Goal: Communication & Community: Answer question/provide support

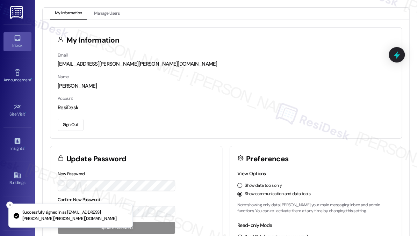
click at [26, 43] on div "Inbox" at bounding box center [17, 45] width 35 height 7
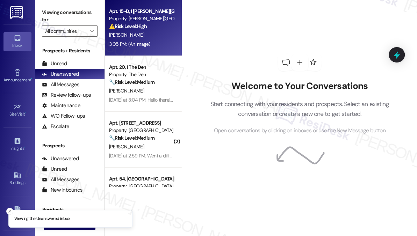
click at [162, 38] on div "[PERSON_NAME]" at bounding box center [141, 35] width 66 height 9
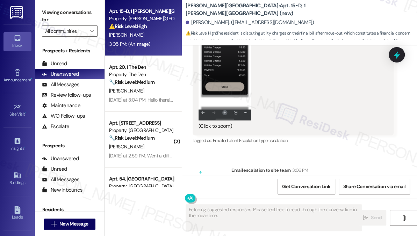
scroll to position [3385, 0]
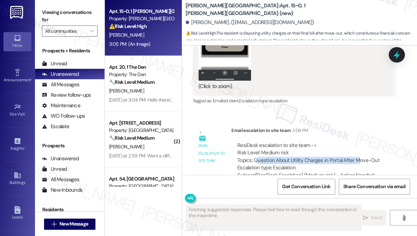
drag, startPoint x: 258, startPoint y: 131, endPoint x: 355, endPoint y: 131, distance: 97.2
click at [355, 142] on div "ResiDesk escalation to site team -> Risk Level: Medium risk Topics: Question Ab…" at bounding box center [312, 157] width 150 height 30
click at [354, 142] on div "ResiDesk escalation to site team -> Risk Level: Medium risk Topics: Question Ab…" at bounding box center [312, 157] width 150 height 30
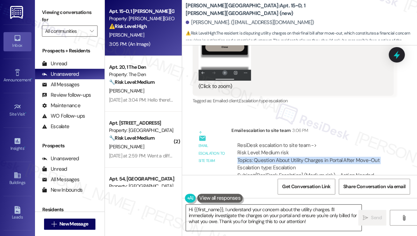
click at [303, 216] on textarea "Hi {{first_name}}, I understand your concern about the utility charges. I'll im…" at bounding box center [273, 218] width 175 height 26
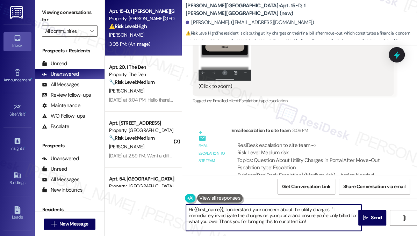
click at [303, 216] on textarea "Hi {{first_name}}, I understand your concern about the utility charges. I'll im…" at bounding box center [273, 218] width 175 height 26
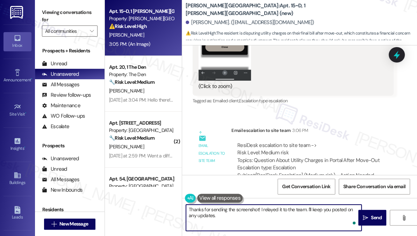
type textarea "Thanks for sending the screenshot! I relayed it to the team. I'll keep you post…"
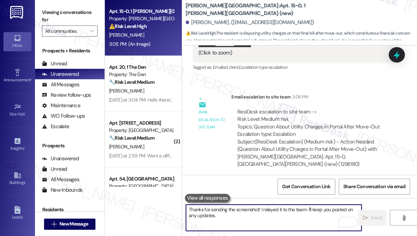
scroll to position [3441, 0]
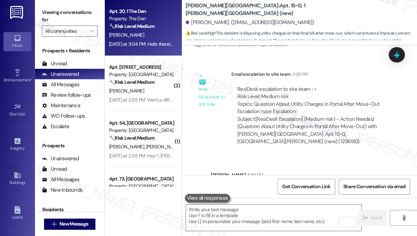
click at [156, 45] on div "[DATE] at 3:04 PM: Hello there! I was under the impression it was due on the 5t…" at bounding box center [226, 44] width 235 height 6
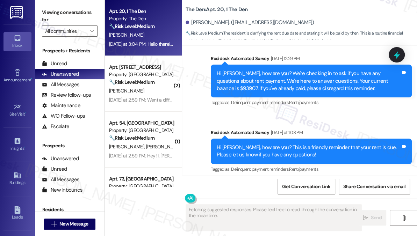
scroll to position [682, 0]
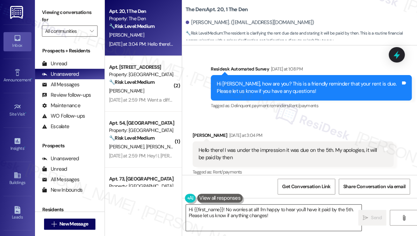
click at [270, 209] on textarea "Hi {{first_name}}! No worries at all! I'm happy to hear you'll have it paid by …" at bounding box center [273, 218] width 175 height 26
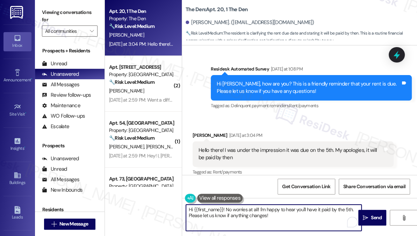
click at [270, 209] on textarea "Hi {{first_name}}! No worries at all! I'm happy to hear you'll have it paid by …" at bounding box center [273, 218] width 175 height 26
click at [279, 214] on textarea "Hi {{first_name}}! No worries at all! I'm happy to hear you'll have it paid by …" at bounding box center [273, 218] width 175 height 26
type textarea "Hi {{first_name}}! No worries at all! I'm happy to hear you'll have it paid by …"
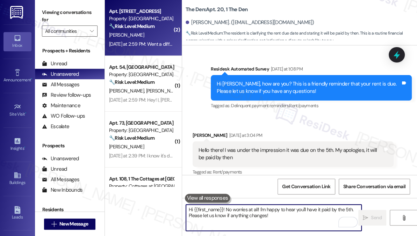
click at [147, 37] on div "[PERSON_NAME]" at bounding box center [141, 35] width 66 height 9
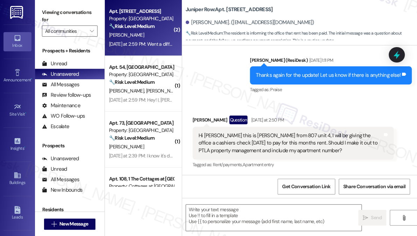
scroll to position [3624, 0]
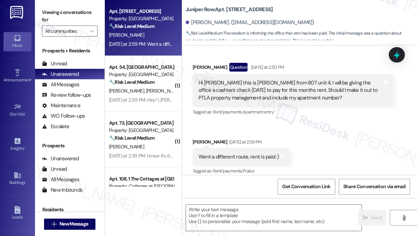
click at [240, 88] on div "Hi [PERSON_NAME] this is [PERSON_NAME] from 807 unit 4, I will be giving the of…" at bounding box center [291, 90] width 184 height 22
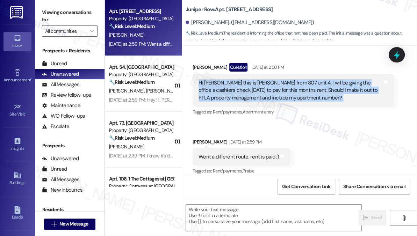
click at [240, 88] on div "Hi [PERSON_NAME] this is [PERSON_NAME] from 807 unit 4, I will be giving the of…" at bounding box center [291, 90] width 184 height 22
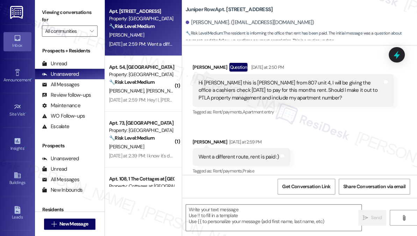
click at [252, 153] on div "Went a different route, rent is paid :)" at bounding box center [239, 156] width 80 height 7
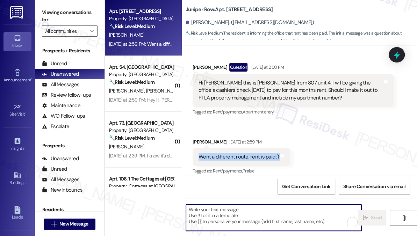
click at [244, 211] on textarea "To enrich screen reader interactions, please activate Accessibility in Grammarl…" at bounding box center [273, 218] width 175 height 26
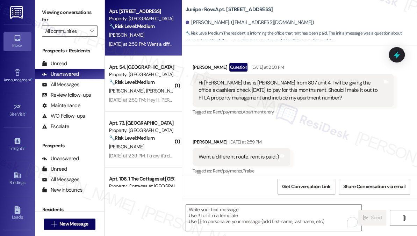
click at [245, 153] on div "Went a different route, rent is paid :)" at bounding box center [239, 156] width 80 height 7
click at [257, 95] on div "Hi [PERSON_NAME] this is [PERSON_NAME] from 807 unit 4, I will be giving the of…" at bounding box center [293, 90] width 201 height 33
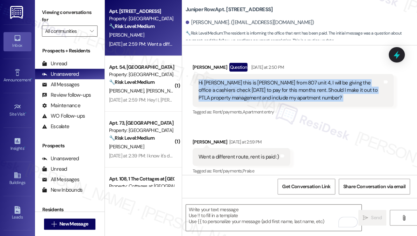
click at [257, 95] on div "Hi [PERSON_NAME] this is [PERSON_NAME] from 807 unit 4, I will be giving the of…" at bounding box center [293, 90] width 201 height 33
copy div "Hi [PERSON_NAME] this is [PERSON_NAME] from 807 unit 4, I will be giving the of…"
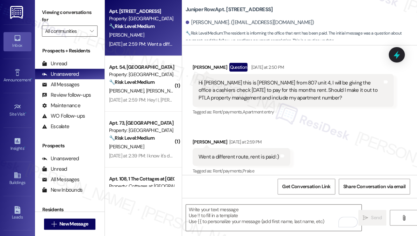
click at [44, 12] on label "Viewing conversations for" at bounding box center [70, 16] width 56 height 19
click at [248, 153] on div "Went a different route, rent is paid :)" at bounding box center [239, 156] width 80 height 7
copy div "Went a different route, rent is paid :) Tags and notes"
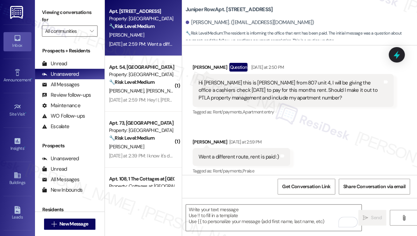
click at [45, 13] on label "Viewing conversations for" at bounding box center [70, 16] width 56 height 19
click at [44, 10] on label "Viewing conversations for" at bounding box center [70, 16] width 56 height 19
click at [47, 13] on label "Viewing conversations for" at bounding box center [70, 16] width 56 height 19
click at [224, 210] on textarea "To enrich screen reader interactions, please activate Accessibility in Grammarl…" at bounding box center [273, 218] width 175 height 26
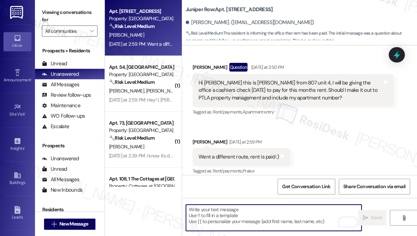
paste textarea "Thank you for letting us know — we appreciate the update! Glad to hear your ren…"
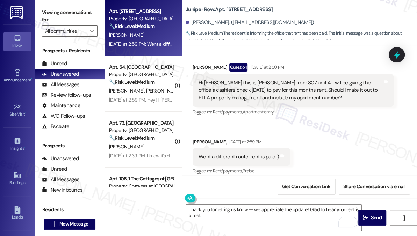
click at [206, 24] on div "[PERSON_NAME]. ([EMAIL_ADDRESS][DOMAIN_NAME])" at bounding box center [250, 22] width 129 height 7
copy div "[PERSON_NAME]"
click at [248, 210] on textarea "Thank you for letting us know — we appreciate the update! Glad to hear your ren…" at bounding box center [273, 218] width 175 height 26
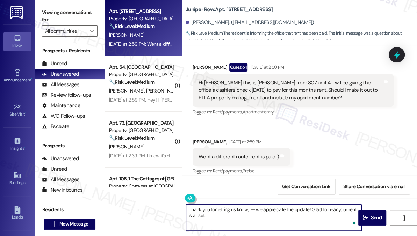
paste textarea "[PERSON_NAME]"
drag, startPoint x: 286, startPoint y: 219, endPoint x: 324, endPoint y: 203, distance: 42.0
click at [324, 203] on div "Thank you for letting us know, [PERSON_NAME]! We appreciate the update! Glad to…" at bounding box center [299, 224] width 235 height 52
type textarea "Thank you for letting us know, [PERSON_NAME]! We appreciate the update! If you …"
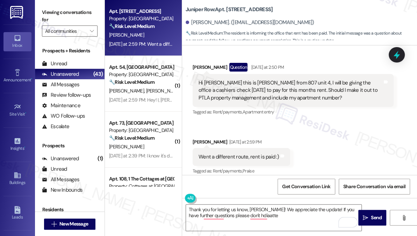
click at [197, 5] on div "Juniper Row: Apt. 4, [STREET_ADDRESS]" at bounding box center [256, 9] width 140 height 9
copy b "Juniper"
click at [41, 2] on div "Viewing conversations for All communities " at bounding box center [70, 22] width 70 height 44
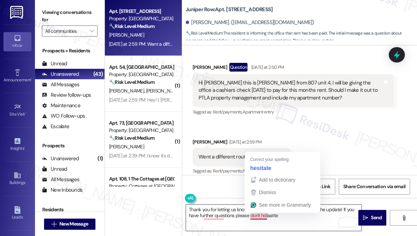
click at [289, 217] on textarea "Thank you for letting us know, [PERSON_NAME]! We appreciate the update! If you …" at bounding box center [273, 218] width 175 height 26
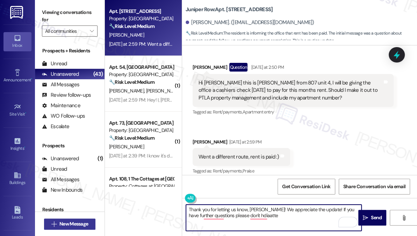
click at [68, 224] on span "New Message" at bounding box center [73, 224] width 29 height 7
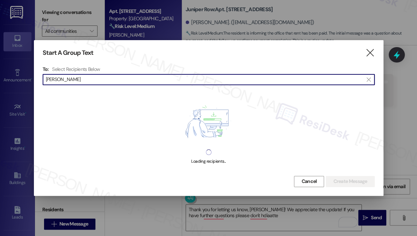
type input "[PERSON_NAME]"
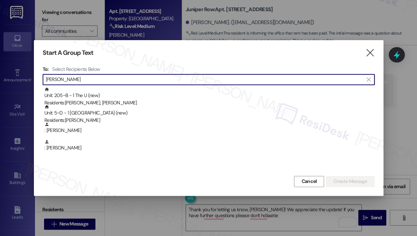
click at [49, 52] on h3 "Start A Group Text" at bounding box center [68, 53] width 51 height 8
click at [314, 180] on span "Cancel" at bounding box center [308, 181] width 15 height 7
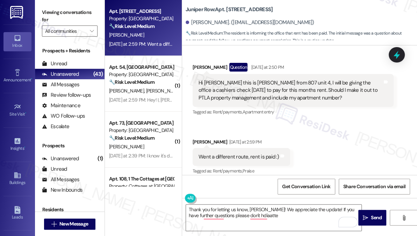
click at [49, 22] on label "Viewing conversations for" at bounding box center [70, 16] width 56 height 19
click at [43, 21] on label "Viewing conversations for" at bounding box center [70, 16] width 56 height 19
click at [271, 216] on textarea "Thank you for letting us know, [PERSON_NAME]! We appreciate the update! If you …" at bounding box center [273, 218] width 175 height 26
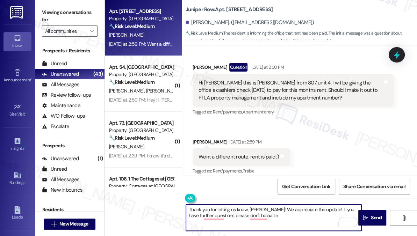
click at [271, 216] on textarea "Thank you for letting us know, [PERSON_NAME]! We appreciate the update! If you …" at bounding box center [273, 218] width 175 height 26
drag, startPoint x: 290, startPoint y: 216, endPoint x: 315, endPoint y: 182, distance: 42.2
click at [290, 216] on textarea "Thank you for letting us know, [PERSON_NAME]! We appreciate the update! If you …" at bounding box center [273, 218] width 175 height 26
type textarea "Thank you for letting us know, [PERSON_NAME]! We appreciate the update! If you …"
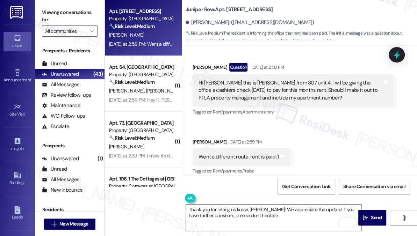
click at [38, 11] on div "Viewing conversations for All communities " at bounding box center [70, 22] width 70 height 44
click at [225, 156] on div "Went a different route, rent is paid :) Tags and notes" at bounding box center [242, 157] width 98 height 18
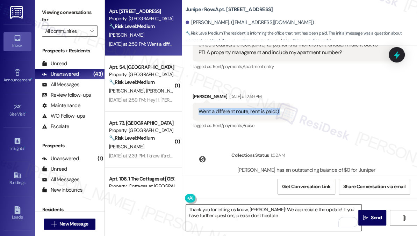
scroll to position [3696, 0]
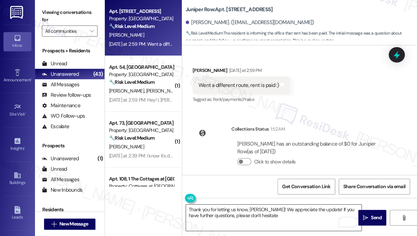
click at [275, 214] on textarea "Thank you for letting us know, [PERSON_NAME]! We appreciate the update! If you …" at bounding box center [273, 218] width 175 height 26
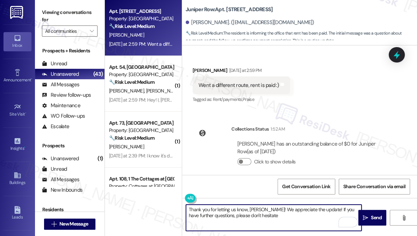
click at [276, 214] on textarea "Thank you for letting us know, [PERSON_NAME]! We appreciate the update! If you …" at bounding box center [273, 218] width 175 height 26
click at [276, 215] on textarea "Thank you for letting us know, [PERSON_NAME]! We appreciate the update! If you …" at bounding box center [273, 218] width 175 height 26
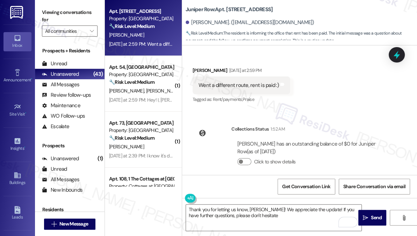
click at [44, 10] on label "Viewing conversations for" at bounding box center [70, 16] width 56 height 19
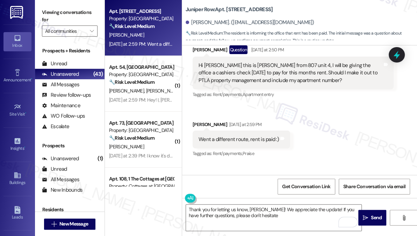
scroll to position [3569, 0]
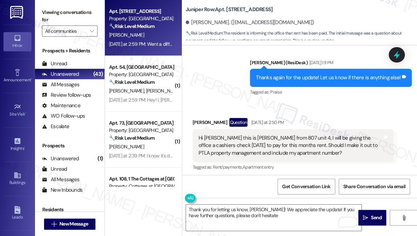
click at [292, 136] on div "Hi [PERSON_NAME] this is [PERSON_NAME] from 807 unit 4, I will be giving the of…" at bounding box center [291, 146] width 184 height 22
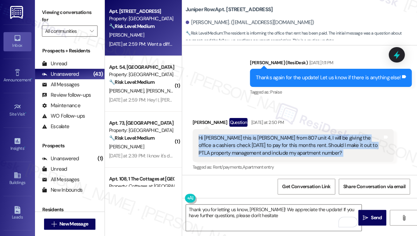
click at [292, 136] on div "Hi [PERSON_NAME] this is [PERSON_NAME] from 807 unit 4, I will be giving the of…" at bounding box center [291, 146] width 184 height 22
click at [277, 141] on div "Hi [PERSON_NAME] this is [PERSON_NAME] from 807 unit 4, I will be giving the of…" at bounding box center [291, 146] width 184 height 22
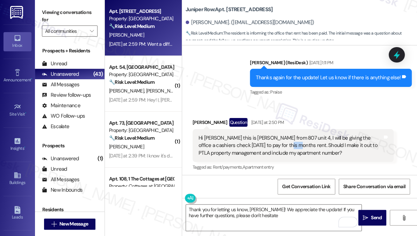
click at [277, 141] on div "Hi [PERSON_NAME] this is [PERSON_NAME] from 807 unit 4, I will be giving the of…" at bounding box center [291, 146] width 184 height 22
click at [49, 13] on label "Viewing conversations for" at bounding box center [70, 16] width 56 height 19
